Goal: Find specific page/section: Locate a particular part of the current website

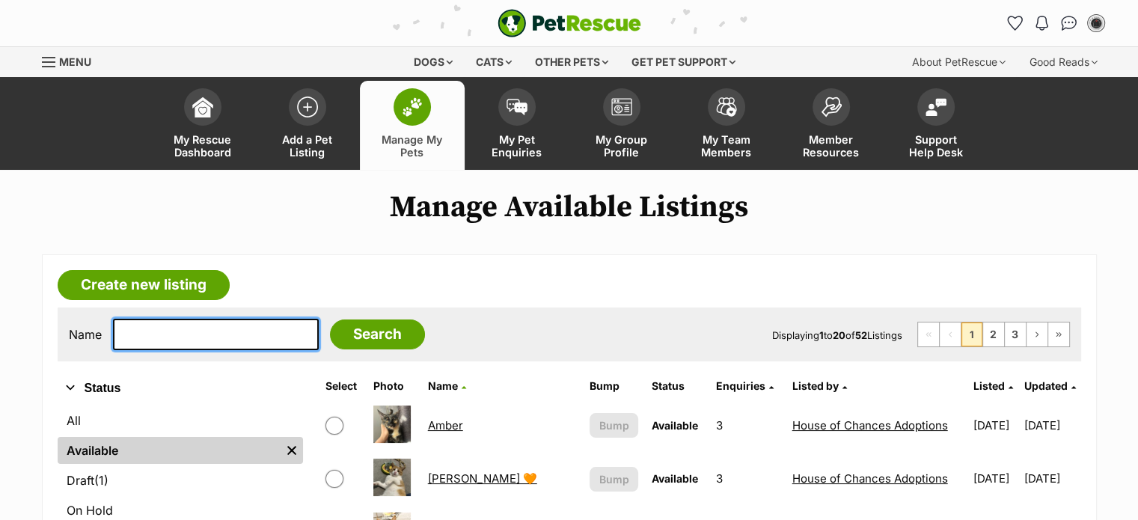
click at [239, 328] on input "text" at bounding box center [216, 334] width 206 height 31
type input "[PERSON_NAME]"
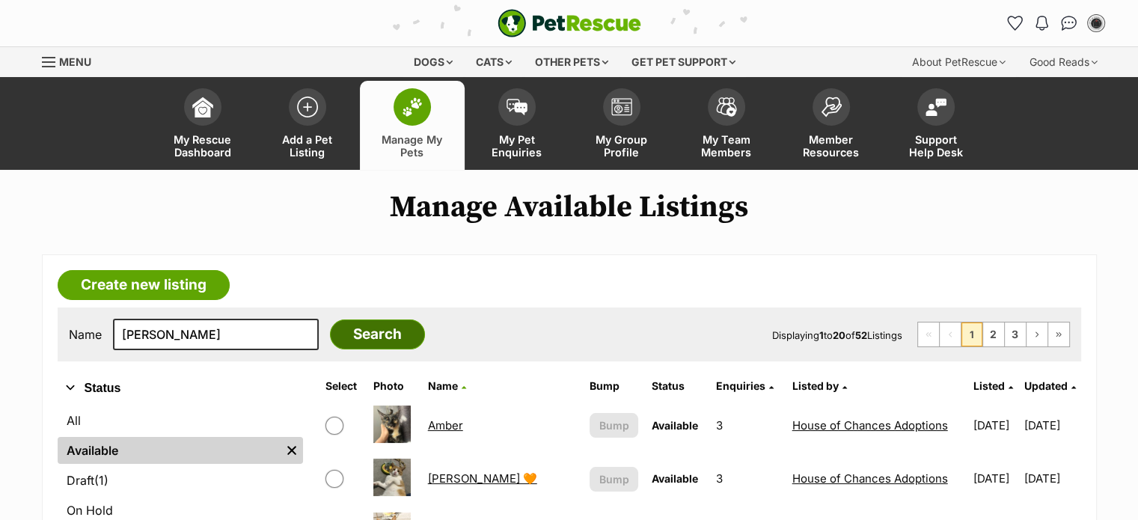
click at [335, 343] on input "Search" at bounding box center [377, 334] width 95 height 30
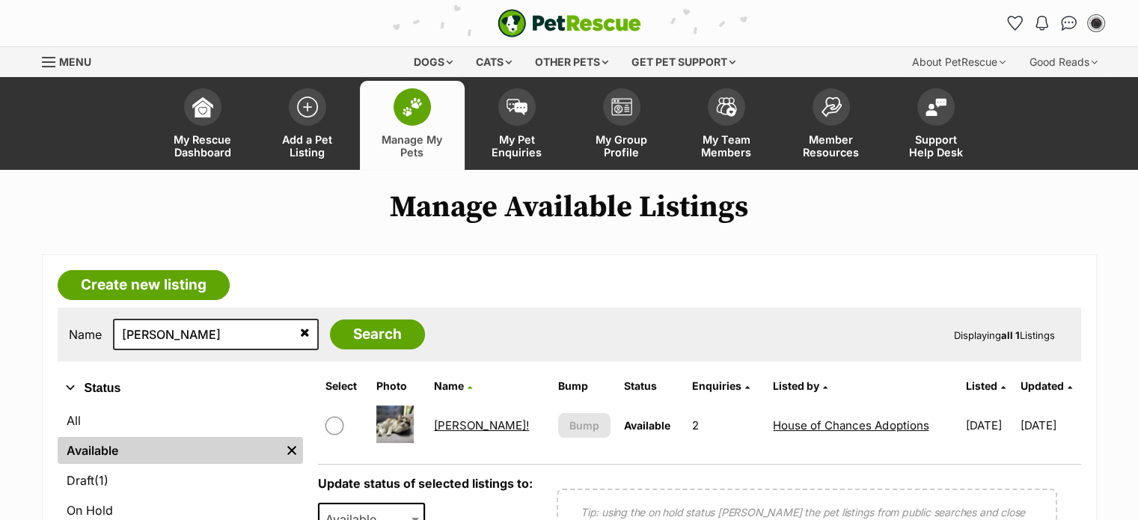
scroll to position [34, 0]
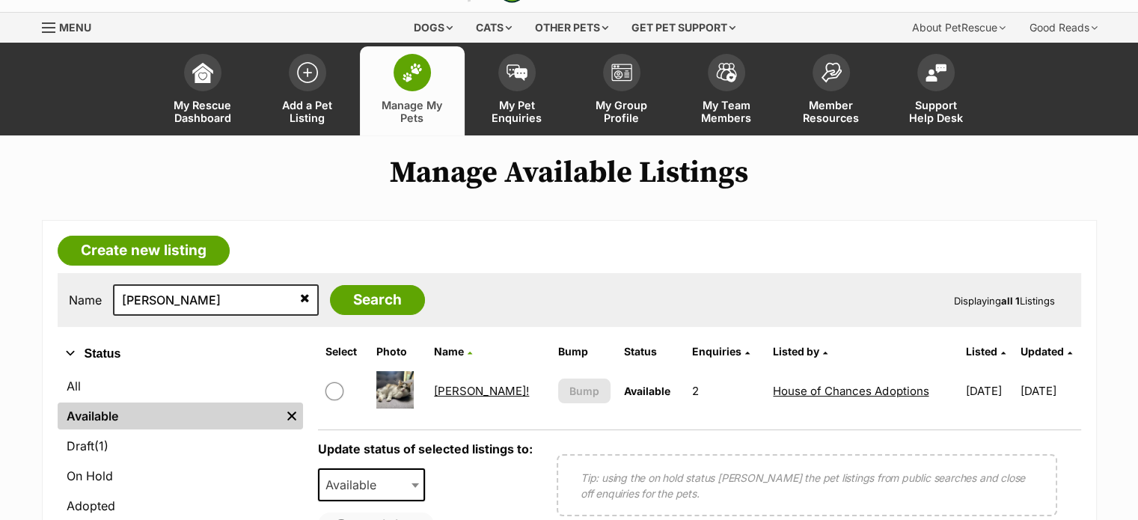
click at [459, 396] on td "Patty!" at bounding box center [489, 391] width 122 height 52
click at [459, 393] on link "Patty!" at bounding box center [481, 391] width 95 height 14
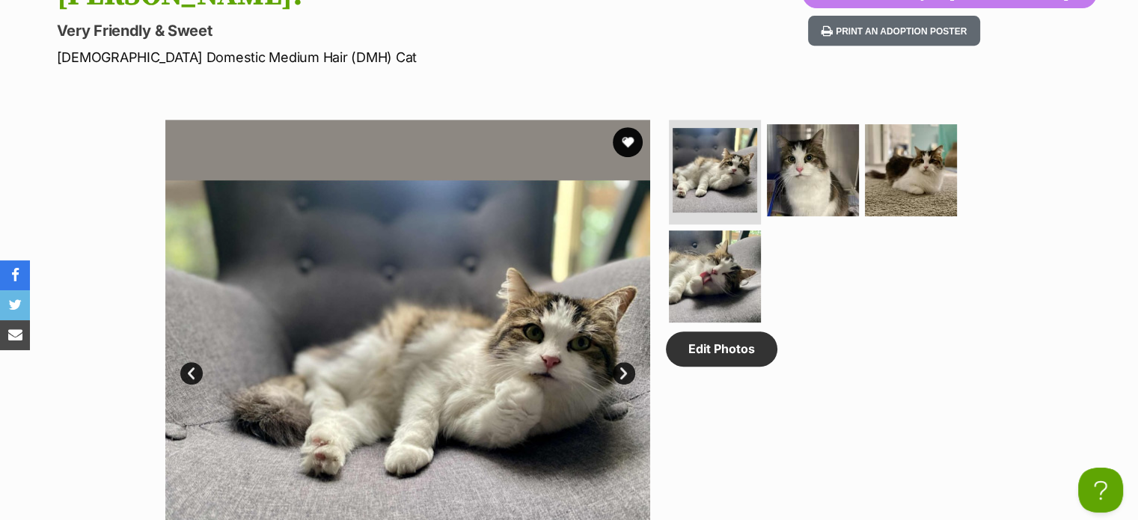
scroll to position [673, 0]
